Goal: Task Accomplishment & Management: Manage account settings

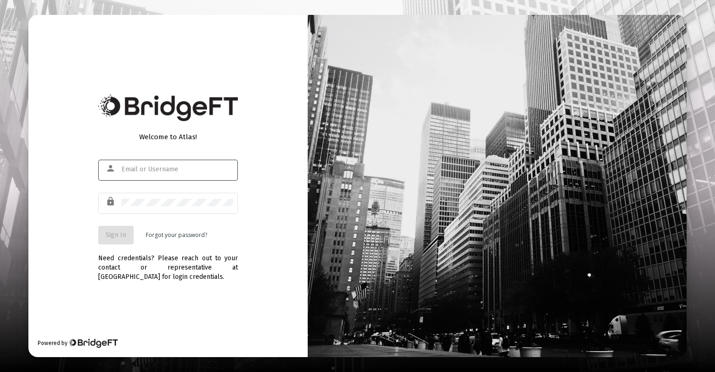
type input "[EMAIL_ADDRESS][DOMAIN_NAME]"
click at [120, 235] on span "Sign In" at bounding box center [116, 235] width 20 height 8
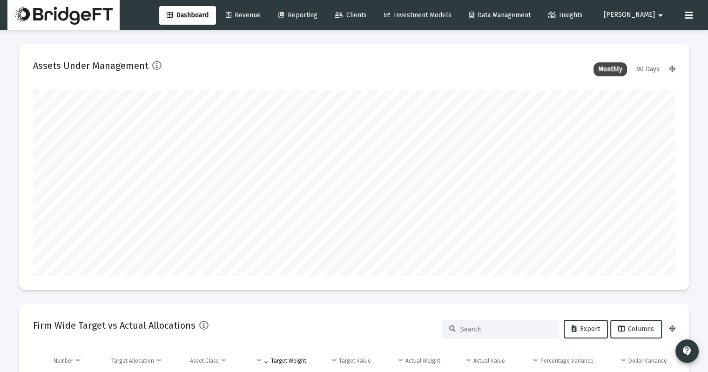
scroll to position [186, 346]
click at [261, 16] on span "Revenue" at bounding box center [243, 15] width 35 height 8
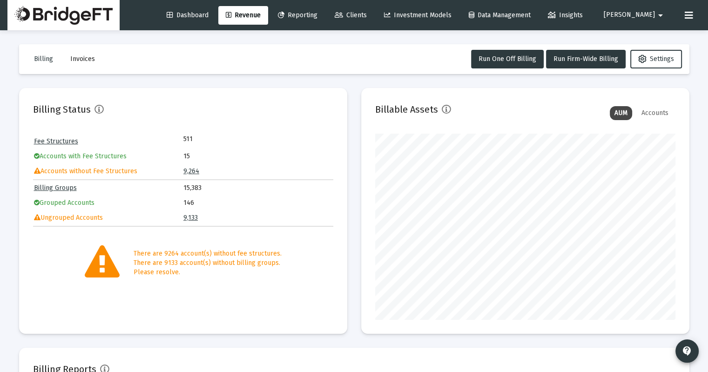
scroll to position [186, 300]
click at [330, 232] on mat-card-content "Fee Structures 511 Accounts with Fee Structures 15 Accounts without Fee Structu…" at bounding box center [183, 207] width 300 height 147
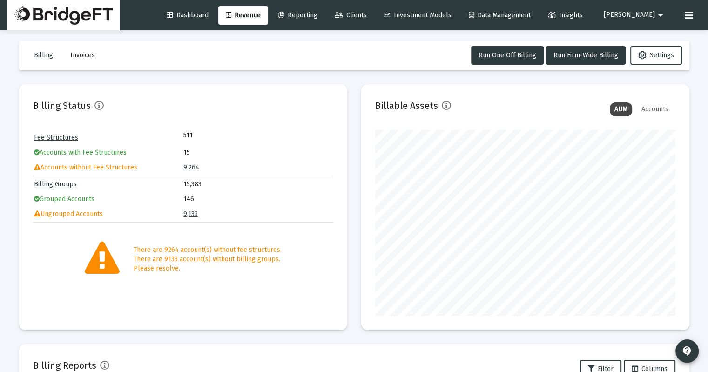
scroll to position [4, 0]
click at [646, 53] on span "Settings" at bounding box center [657, 55] width 36 height 8
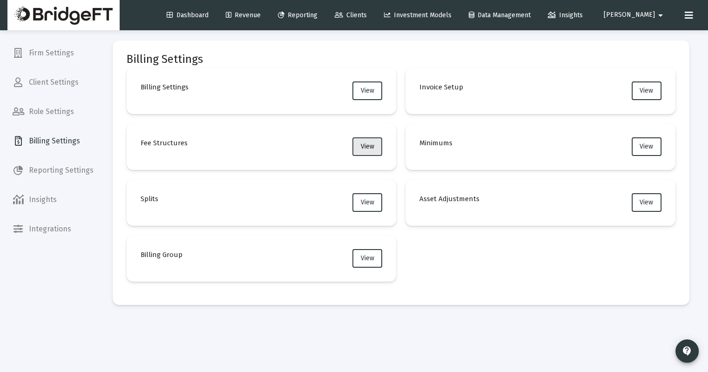
click at [360, 144] on button "View" at bounding box center [368, 146] width 30 height 19
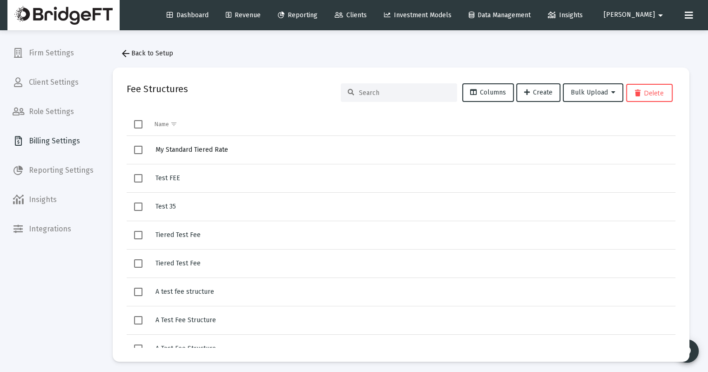
click at [205, 152] on span "My Standard Tiered Rate" at bounding box center [192, 150] width 73 height 8
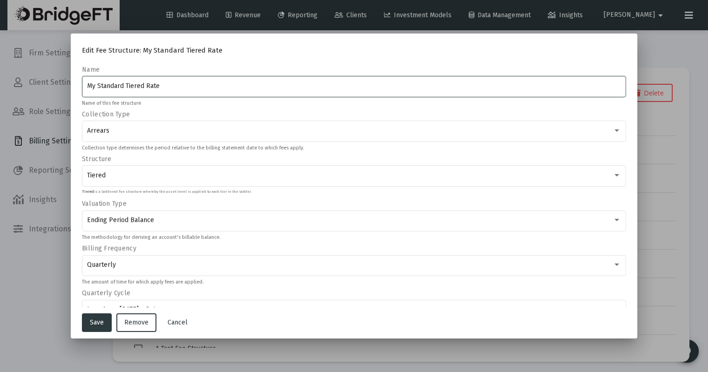
click at [701, 150] on div at bounding box center [354, 186] width 708 height 372
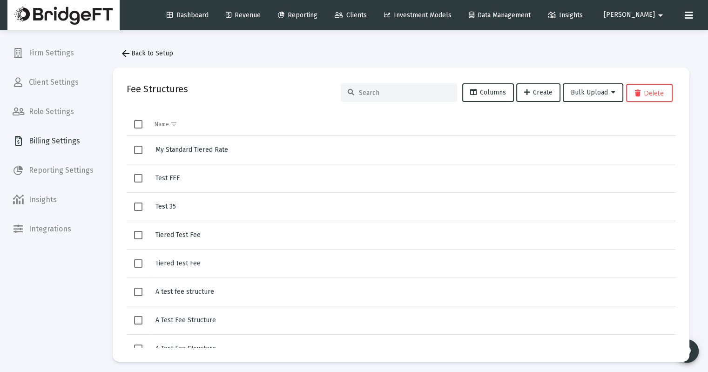
click at [261, 16] on span "Revenue" at bounding box center [243, 15] width 35 height 8
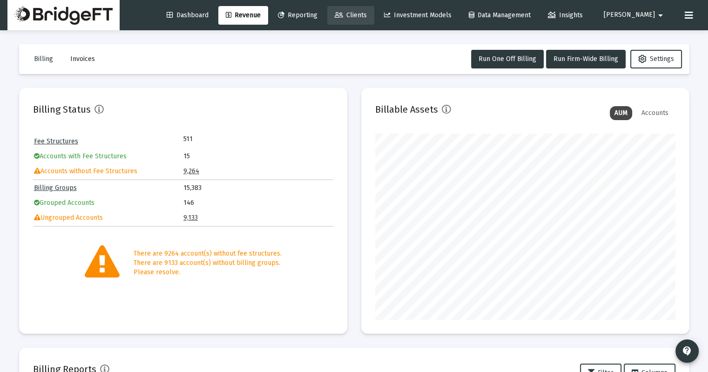
click at [367, 19] on span "Clients" at bounding box center [351, 15] width 32 height 8
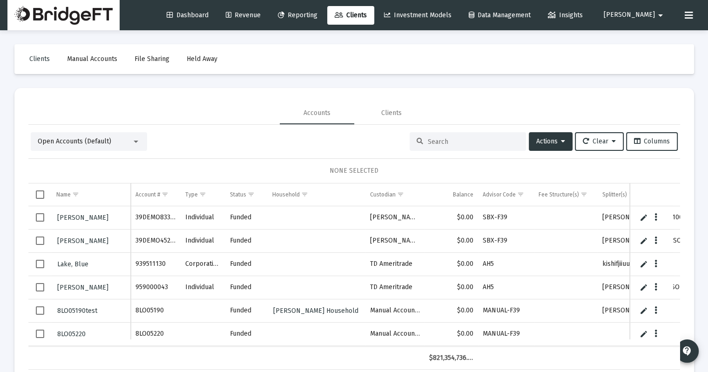
click at [261, 16] on span "Revenue" at bounding box center [243, 15] width 35 height 8
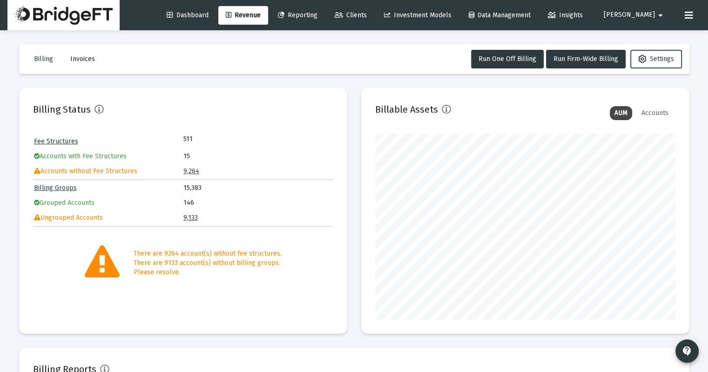
scroll to position [186, 300]
click at [663, 62] on span "Settings" at bounding box center [657, 59] width 36 height 8
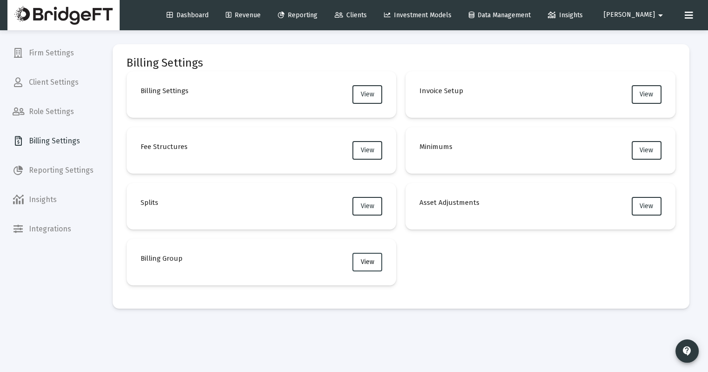
click at [356, 260] on button "View" at bounding box center [368, 262] width 30 height 19
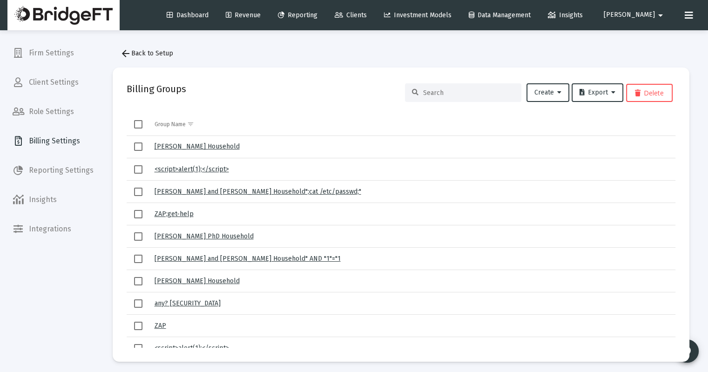
click at [189, 145] on link "[PERSON_NAME] Household" at bounding box center [197, 147] width 85 height 8
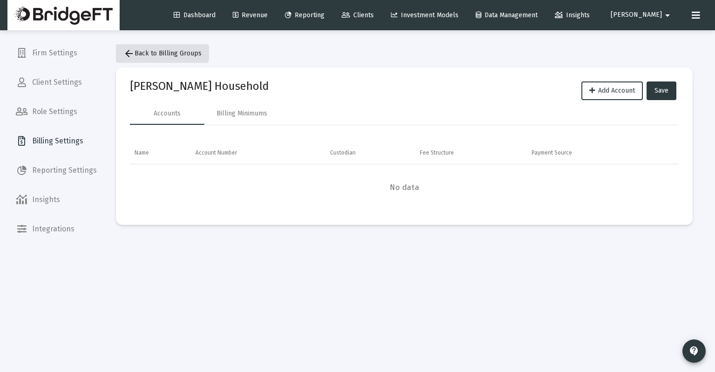
click at [124, 50] on mat-icon "arrow_back" at bounding box center [128, 53] width 11 height 11
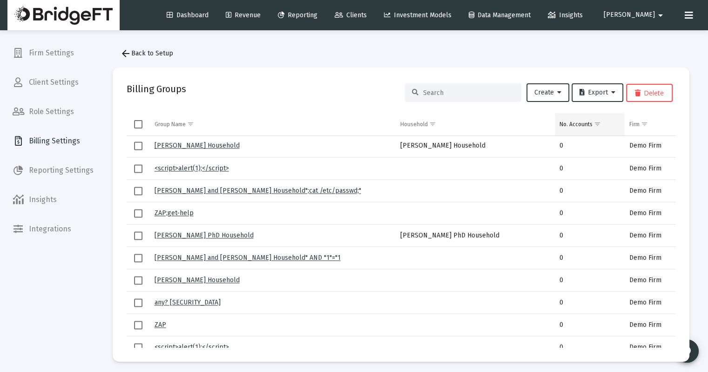
click at [575, 126] on div "No. Accounts" at bounding box center [576, 124] width 33 height 7
click at [578, 123] on div "No. Accounts" at bounding box center [576, 124] width 33 height 7
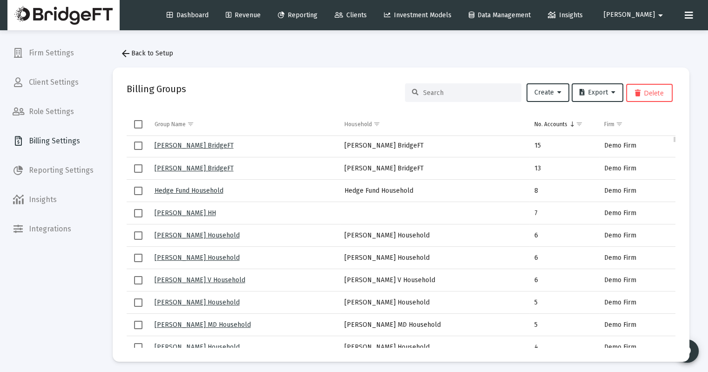
scroll to position [1, 0]
click at [202, 147] on link "[PERSON_NAME] BridgeFT" at bounding box center [194, 145] width 79 height 8
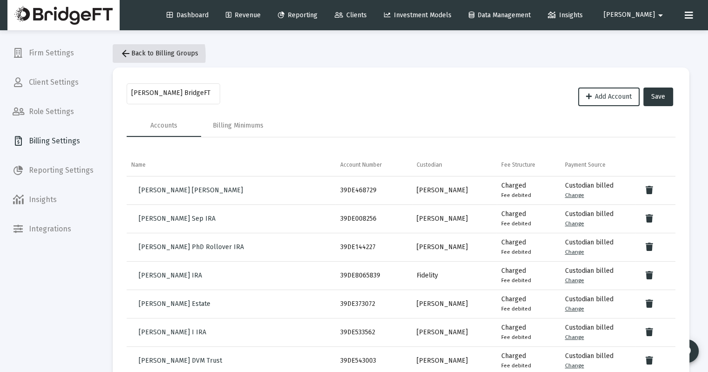
click at [131, 56] on span "arrow_back Back to Billing Groups" at bounding box center [159, 53] width 78 height 8
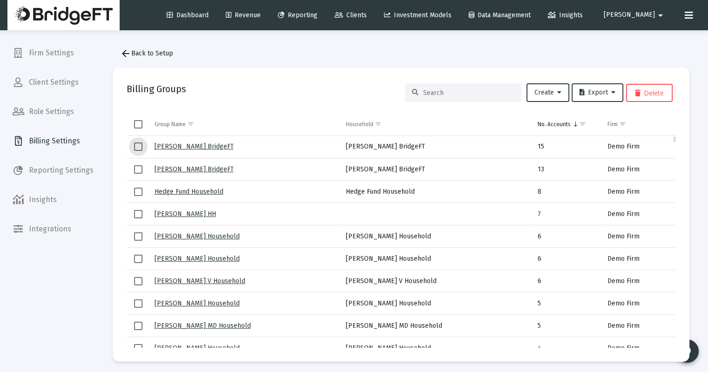
click at [137, 147] on span "Select row" at bounding box center [138, 147] width 8 height 8
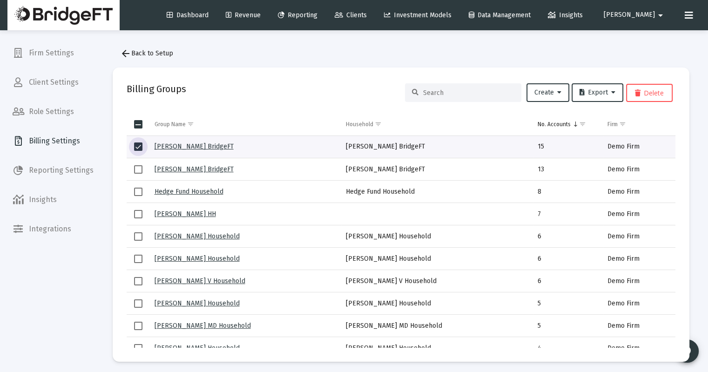
click at [367, 14] on span "Clients" at bounding box center [351, 15] width 32 height 8
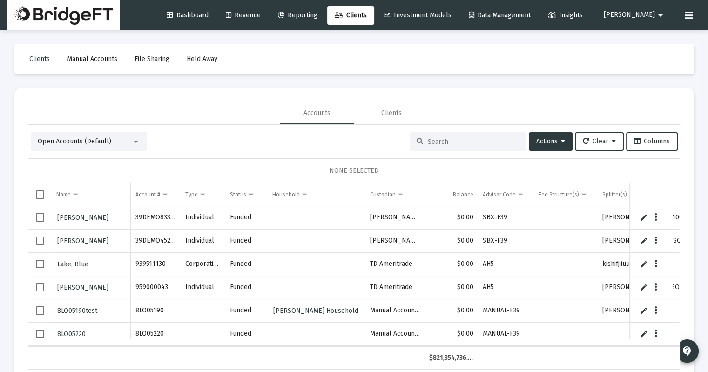
click at [38, 242] on span "Select row" at bounding box center [40, 241] width 8 height 8
click at [41, 268] on td "Data grid" at bounding box center [39, 263] width 23 height 23
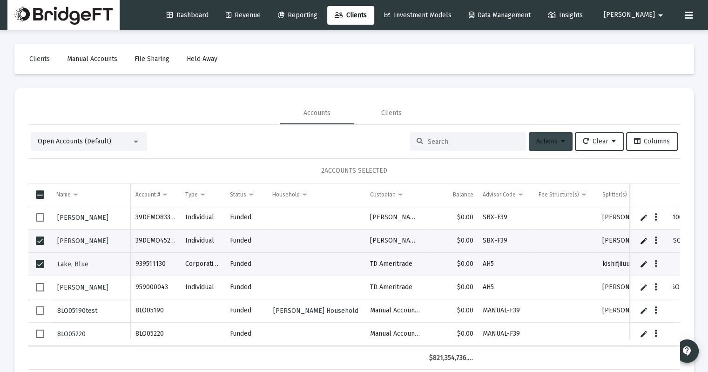
click at [553, 141] on span "Actions" at bounding box center [551, 141] width 29 height 8
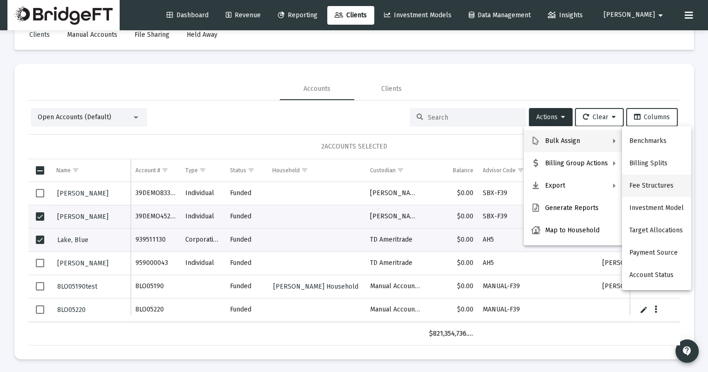
scroll to position [24, 0]
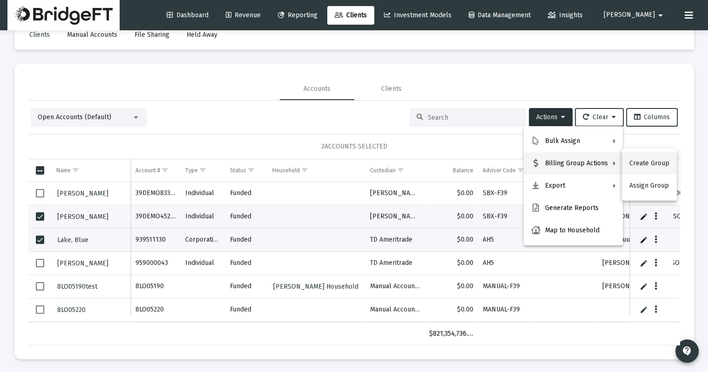
click at [644, 170] on button "Create Group" at bounding box center [649, 163] width 55 height 22
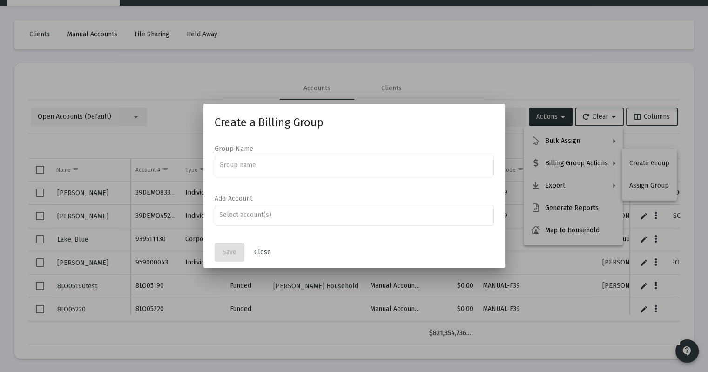
scroll to position [0, 0]
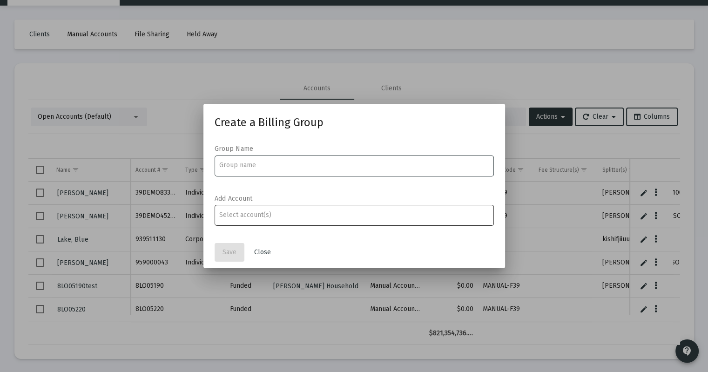
click at [292, 215] on input "Assignment Selection" at bounding box center [354, 214] width 270 height 7
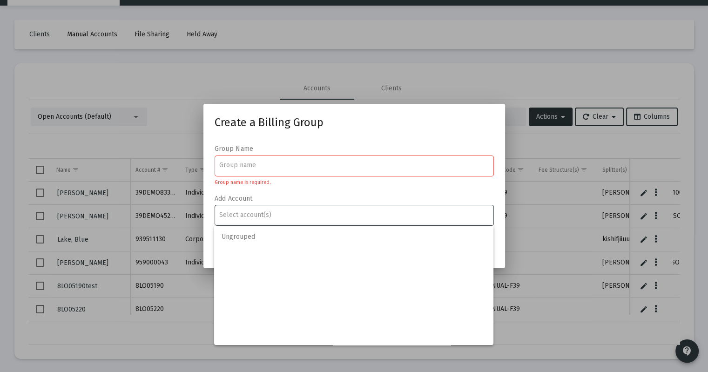
click at [329, 187] on mat-form-field "Group name is required." at bounding box center [354, 170] width 279 height 33
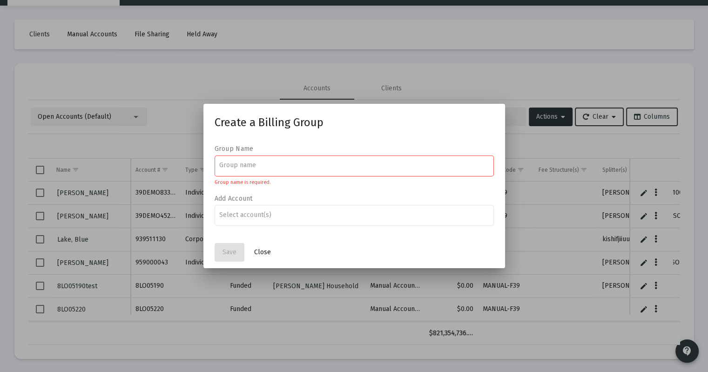
click at [266, 250] on span "Close" at bounding box center [262, 252] width 17 height 8
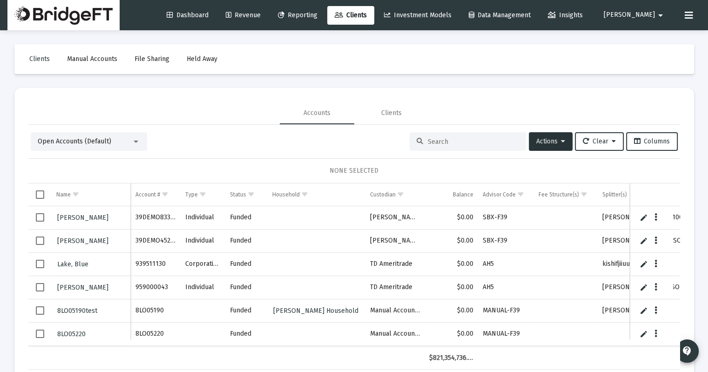
click at [290, 53] on mat-toolbar-row "Clients Manual Accounts File Sharing Held Away" at bounding box center [354, 59] width 680 height 30
click at [39, 239] on span "Select row" at bounding box center [40, 241] width 8 height 8
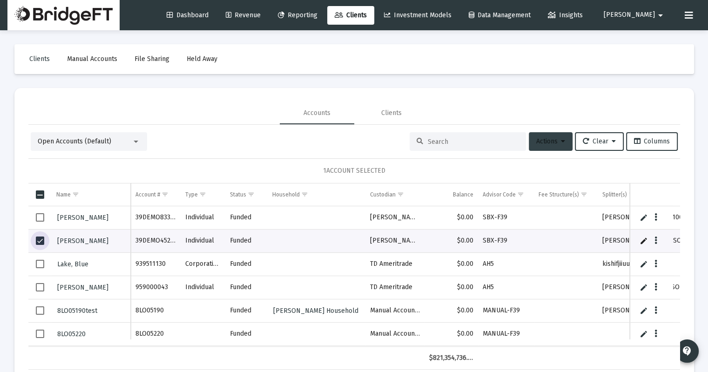
click at [537, 136] on button "Actions" at bounding box center [551, 141] width 44 height 19
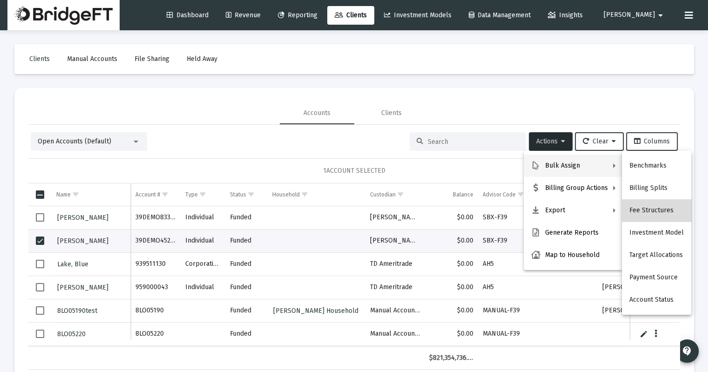
click at [667, 214] on button "Fee Structures" at bounding box center [656, 210] width 69 height 22
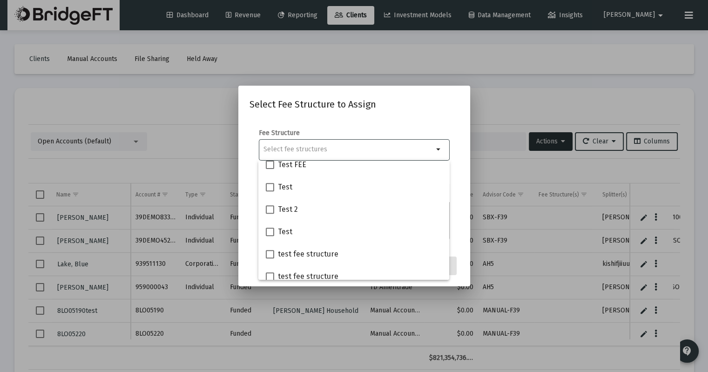
scroll to position [440, 0]
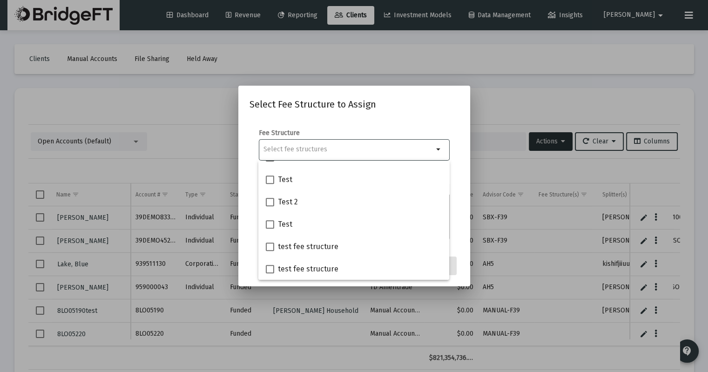
click at [401, 132] on div "Fee Structure arrow_drop_down" at bounding box center [354, 150] width 191 height 42
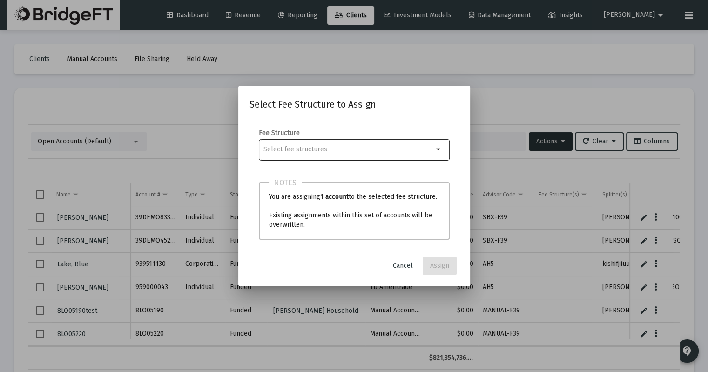
click at [347, 156] on div at bounding box center [349, 149] width 170 height 23
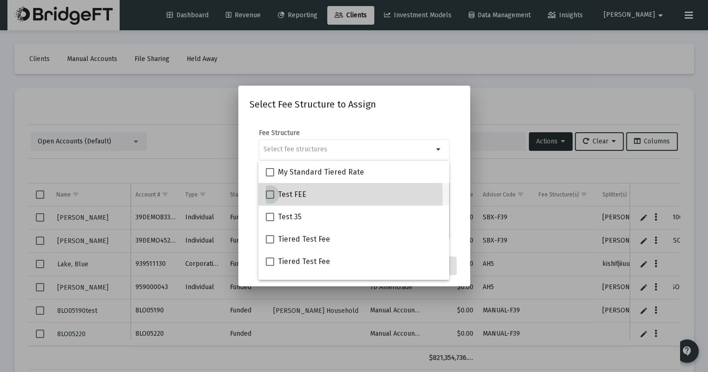
click at [270, 197] on span at bounding box center [270, 194] width 8 height 8
click at [270, 199] on input "Test FEE" at bounding box center [270, 199] width 0 height 0
checkbox input "true"
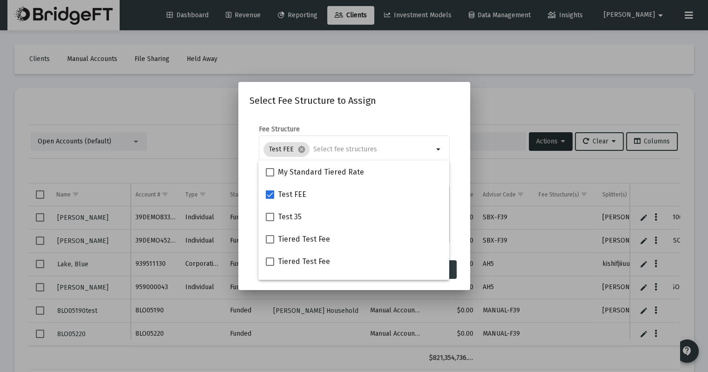
click at [419, 112] on div "Select Fee Structure to Assign Fee Structure Test FEE cancel arrow_drop_down No…" at bounding box center [355, 186] width 210 height 186
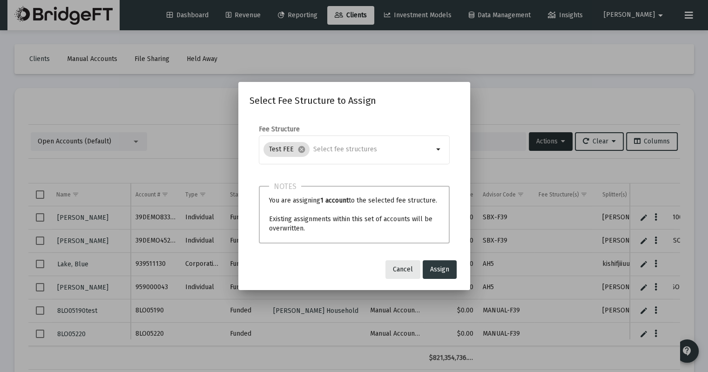
click at [404, 270] on span "Cancel" at bounding box center [403, 269] width 20 height 8
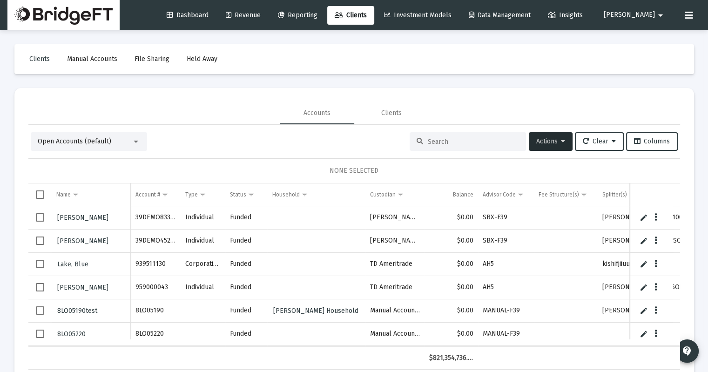
click at [704, 71] on div "Loading... Clients Manual Accounts File Sharing Held Away Accounts Clients Open…" at bounding box center [354, 199] width 708 height 398
